Goal: Transaction & Acquisition: Purchase product/service

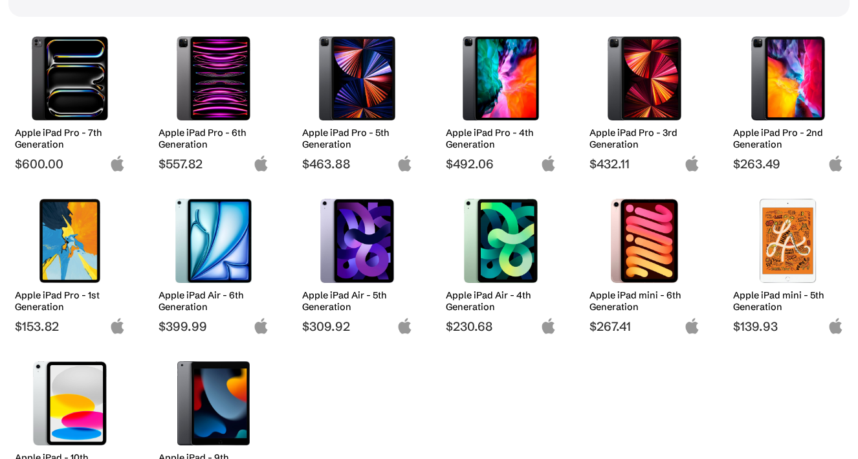
scroll to position [190, 0]
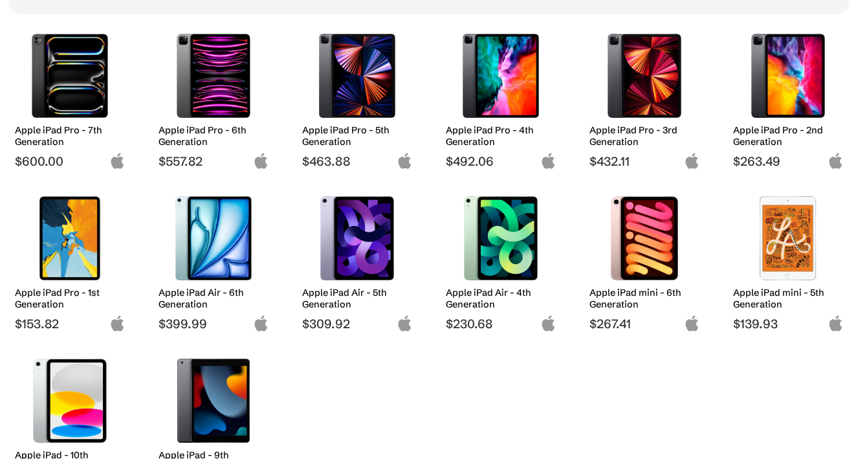
click at [65, 249] on img at bounding box center [70, 238] width 91 height 84
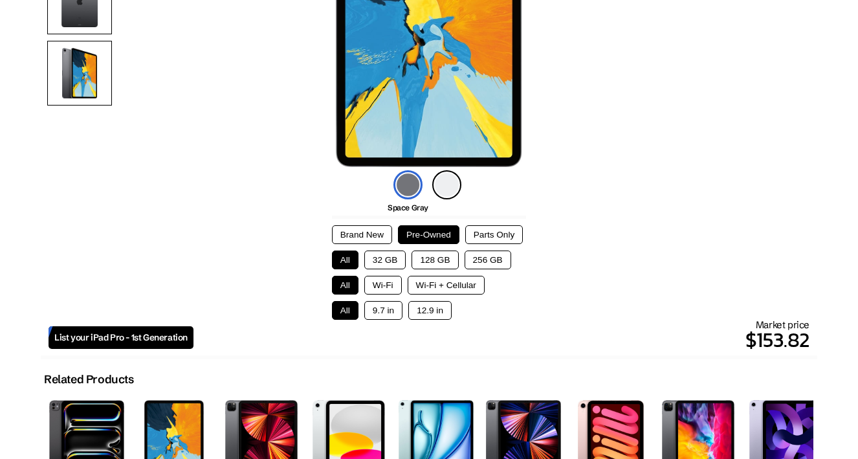
scroll to position [234, 0]
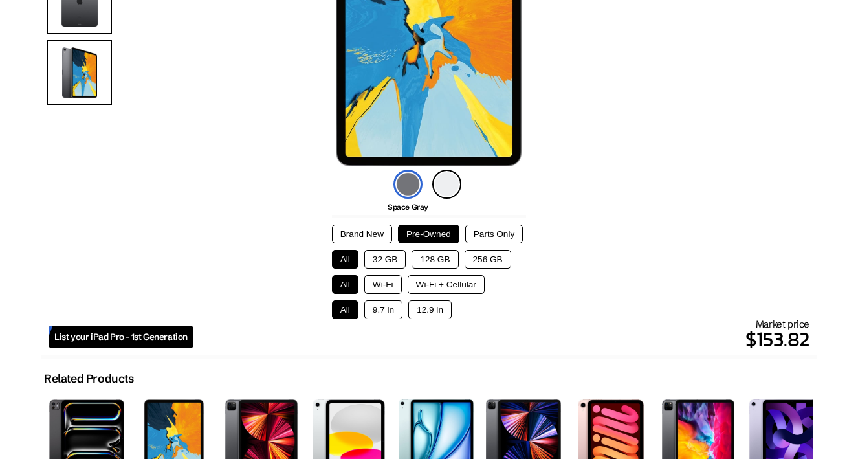
click at [432, 262] on button "128 GB" at bounding box center [435, 259] width 47 height 19
click at [489, 276] on div "All Wi-Fi Wi-Fi + Cellular" at bounding box center [429, 284] width 194 height 19
click at [500, 257] on button "256 GB" at bounding box center [488, 259] width 47 height 19
click at [442, 256] on button "128 GB" at bounding box center [435, 259] width 47 height 19
click at [394, 256] on button "32 GB" at bounding box center [385, 259] width 42 height 19
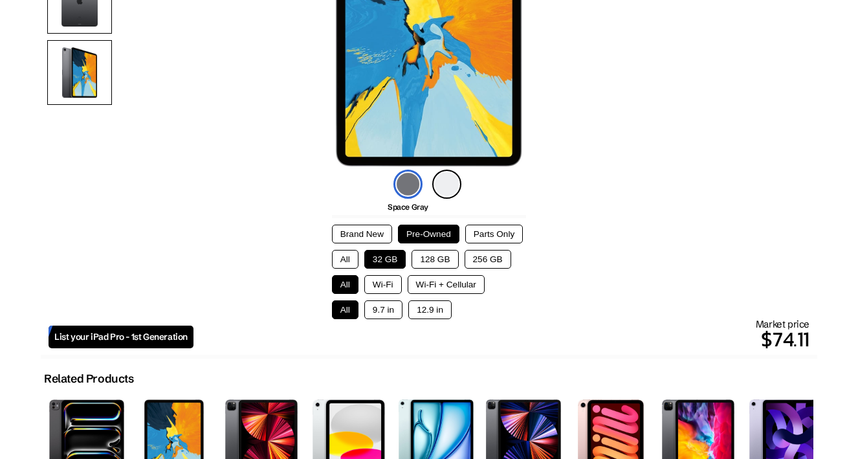
click at [345, 254] on button "All" at bounding box center [345, 259] width 27 height 19
click at [383, 262] on button "32 GB" at bounding box center [385, 259] width 42 height 19
click at [388, 290] on button "Wi-Fi" at bounding box center [383, 284] width 38 height 19
click at [430, 288] on button "Wi-Fi + Cellular" at bounding box center [446, 284] width 77 height 19
click at [393, 280] on button "Wi-Fi" at bounding box center [383, 284] width 38 height 19
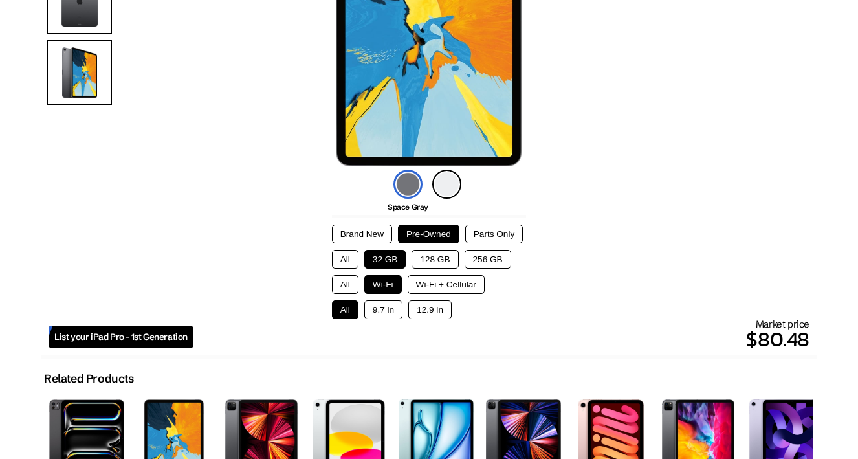
click at [383, 319] on button "9.7 in" at bounding box center [383, 309] width 38 height 19
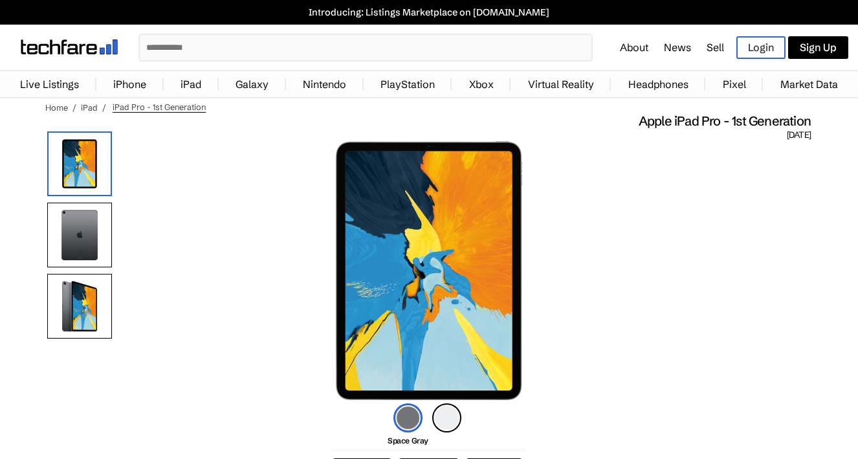
scroll to position [0, 0]
